Goal: Task Accomplishment & Management: Manage account settings

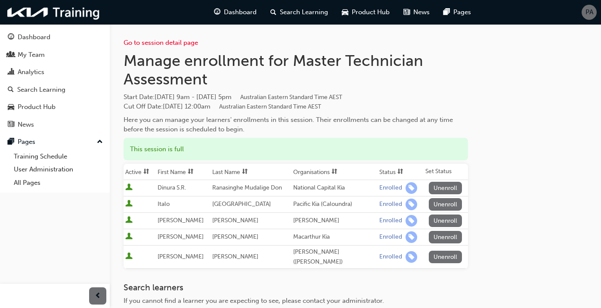
scroll to position [96, 0]
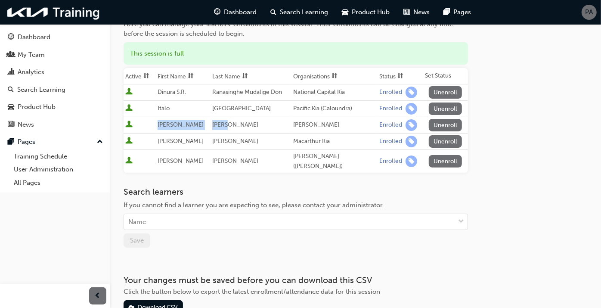
drag, startPoint x: 159, startPoint y: 124, endPoint x: 228, endPoint y: 127, distance: 68.9
click at [228, 127] on tr "[PERSON_NAME] Kia Enrolled Unenroll" at bounding box center [295, 125] width 344 height 16
